Goal: Find specific page/section: Find specific page/section

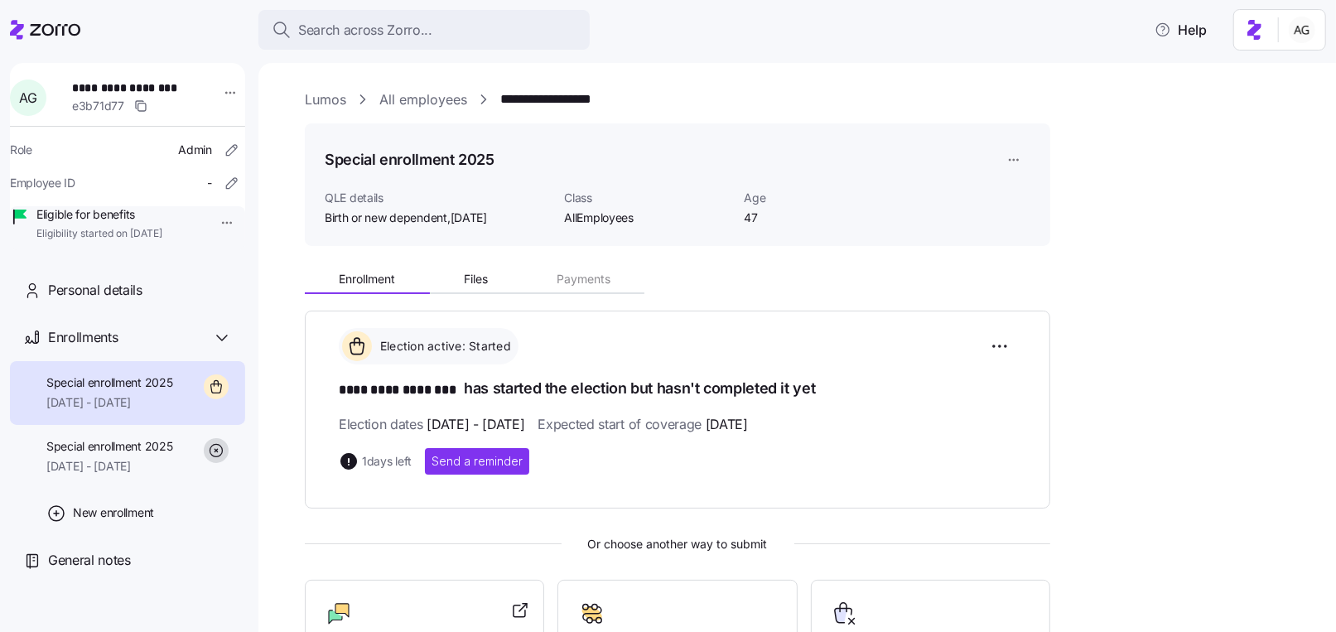
click at [319, 35] on span "Search across Zorro..." at bounding box center [365, 30] width 134 height 21
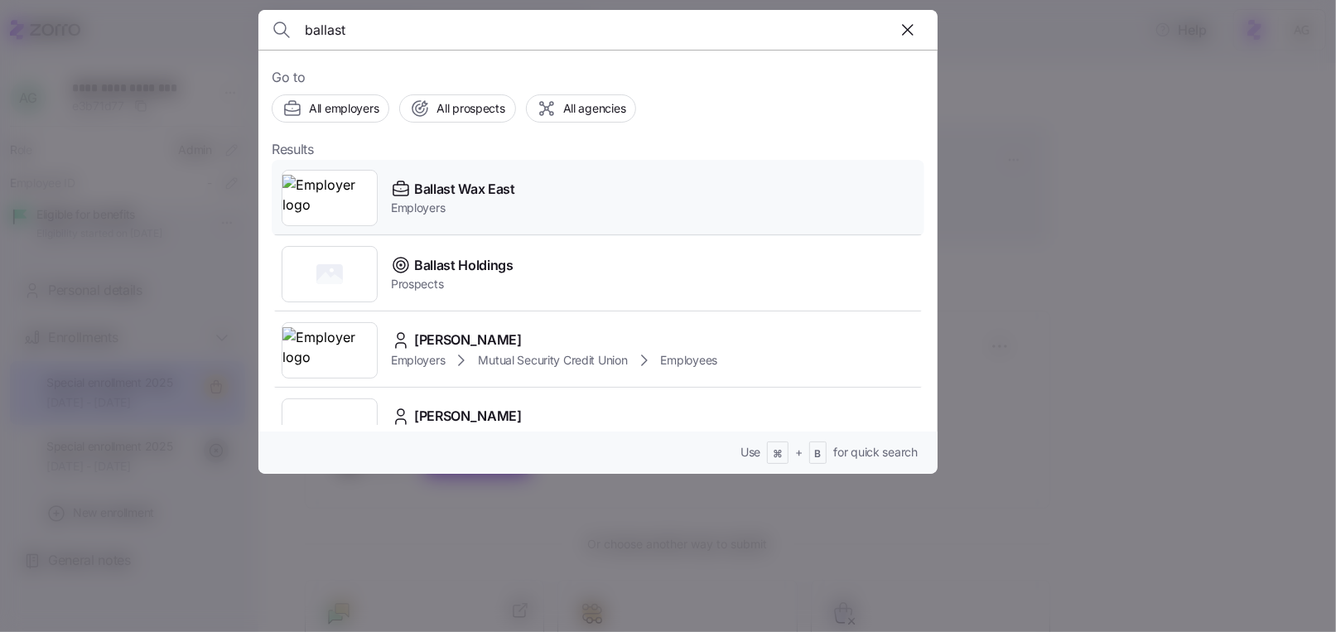
type input "ballast"
click at [420, 181] on span "Ballast Wax East" at bounding box center [464, 189] width 101 height 21
